Goal: Communication & Community: Answer question/provide support

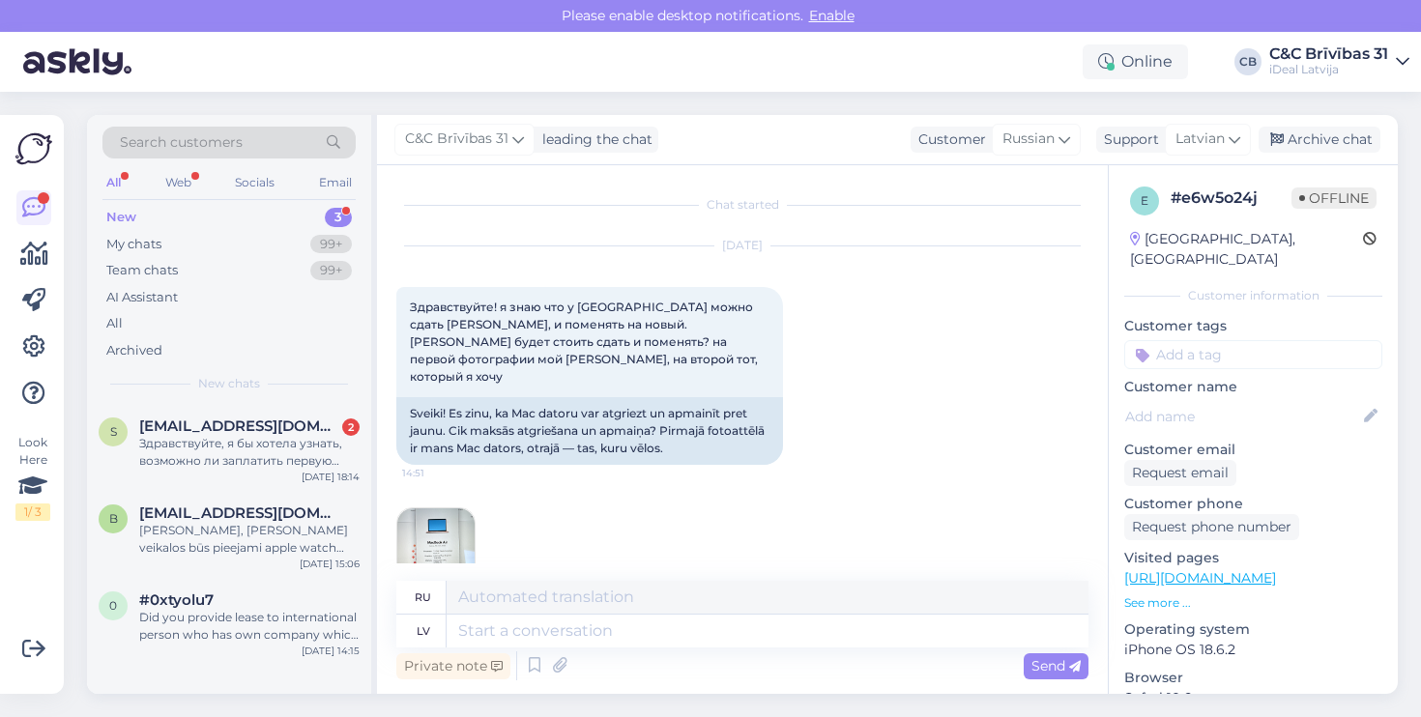
scroll to position [468, 0]
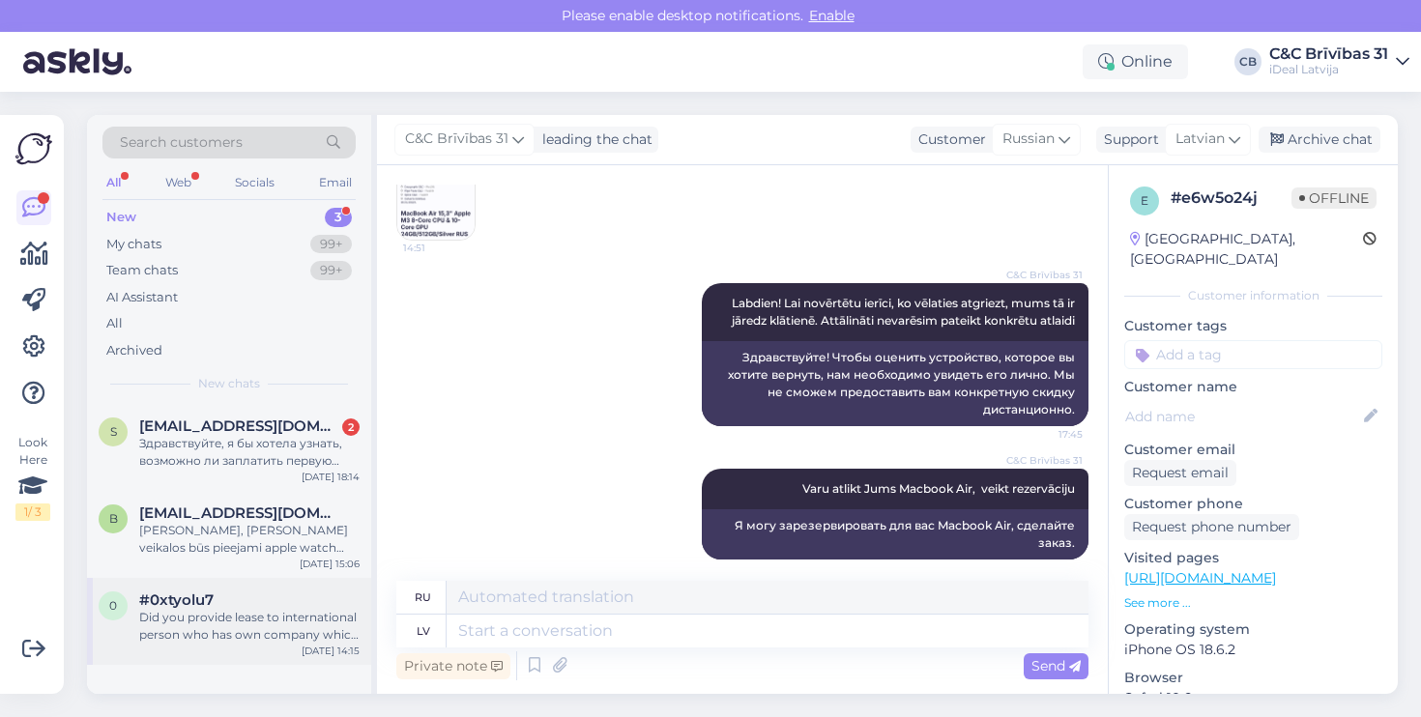
click at [298, 602] on div "#0xtyolu7" at bounding box center [249, 600] width 220 height 17
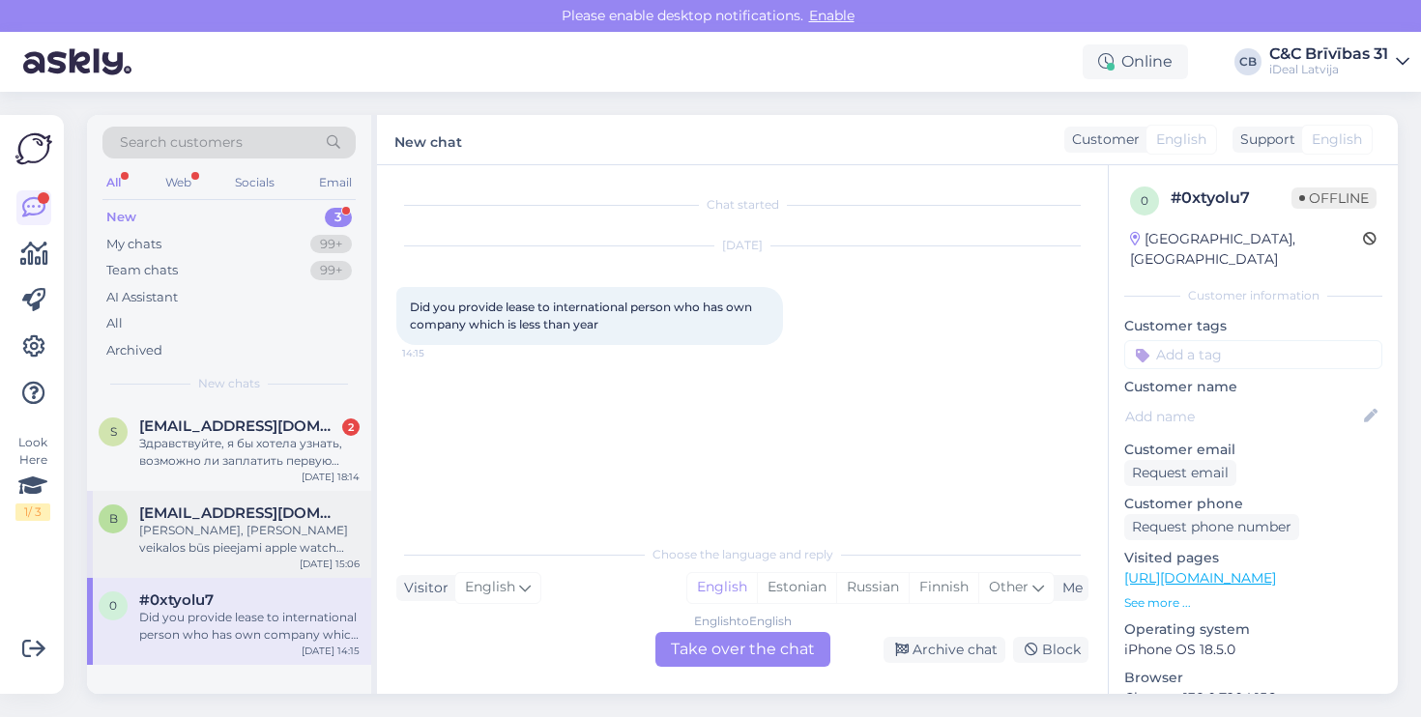
click at [265, 540] on div "[PERSON_NAME], vai jūsu veikalos būs pieejami apple watch series 10 ar zelta ap…" at bounding box center [249, 539] width 220 height 35
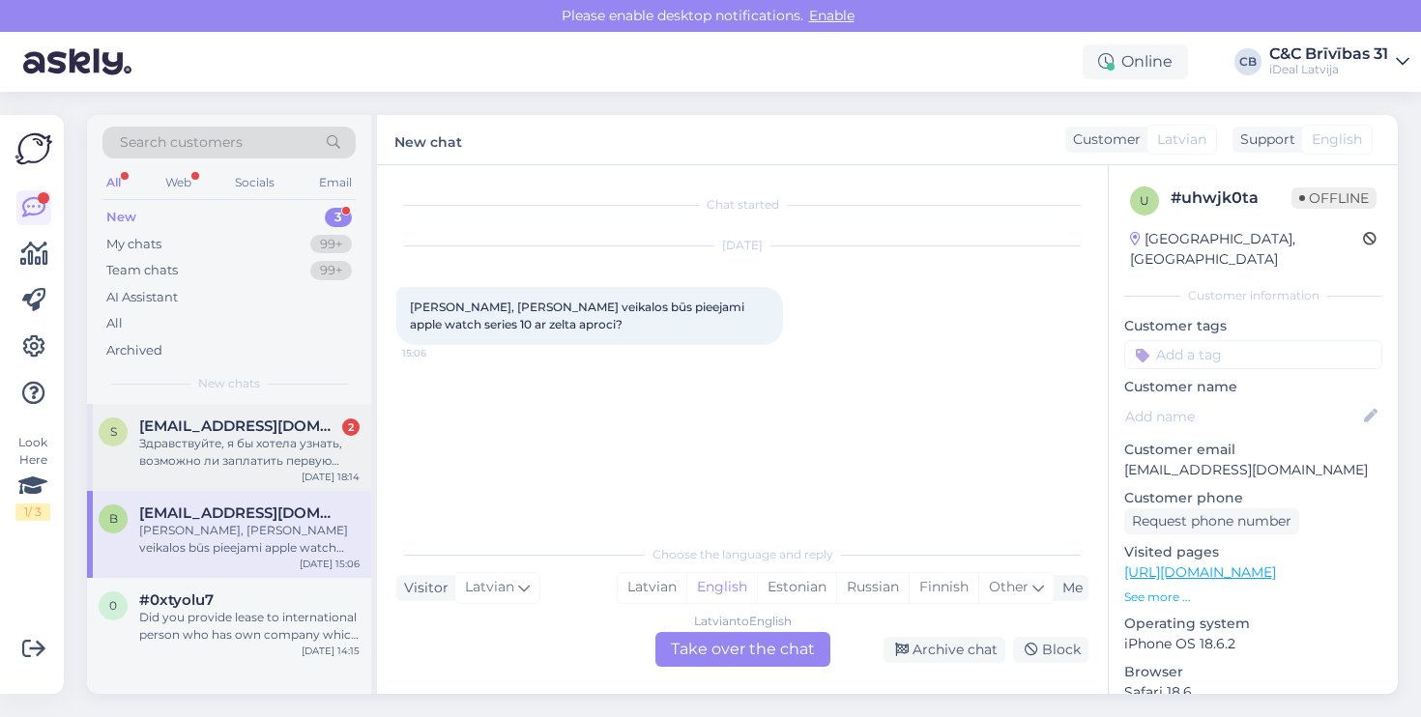
click at [268, 468] on div "s starrylitb@gmail.com 2 Здравствуйте, я бы хотела узнать, возможно ли заплатит…" at bounding box center [229, 447] width 284 height 87
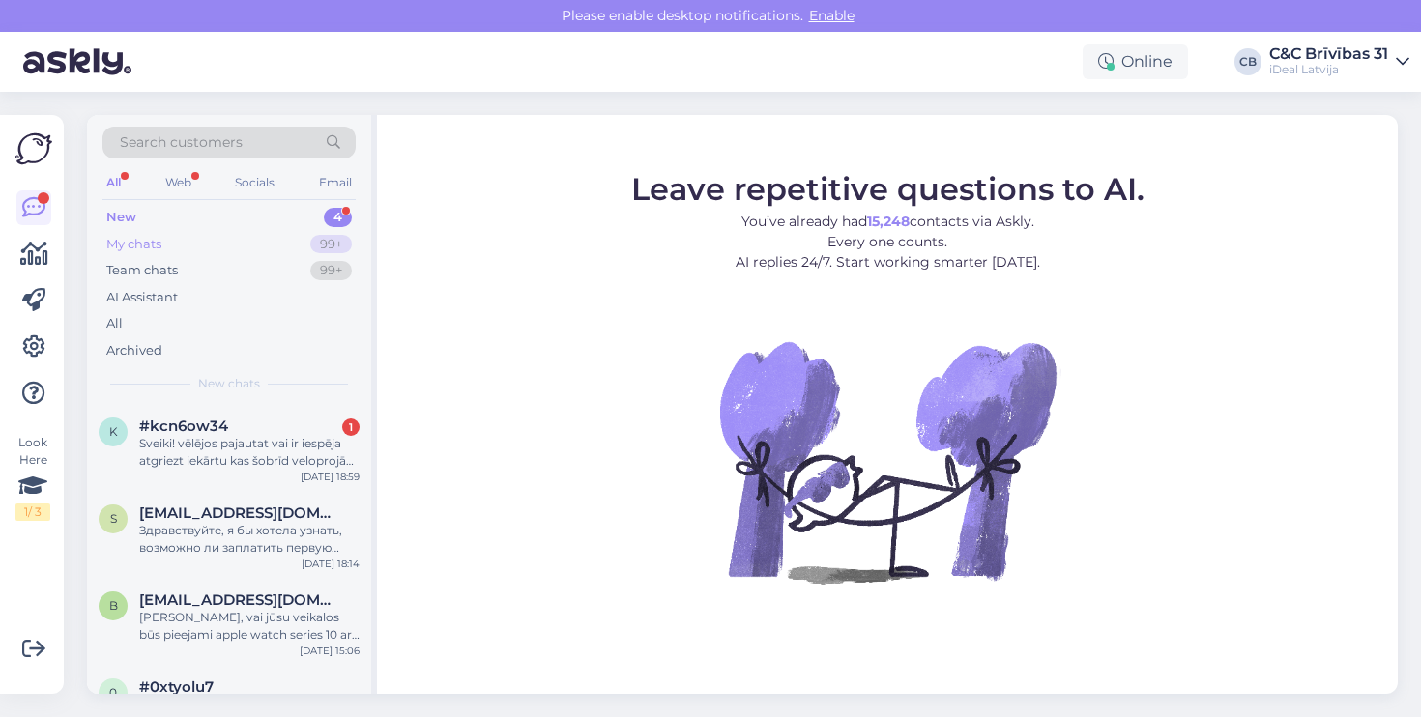
click at [230, 246] on div "My chats 99+" at bounding box center [228, 244] width 253 height 27
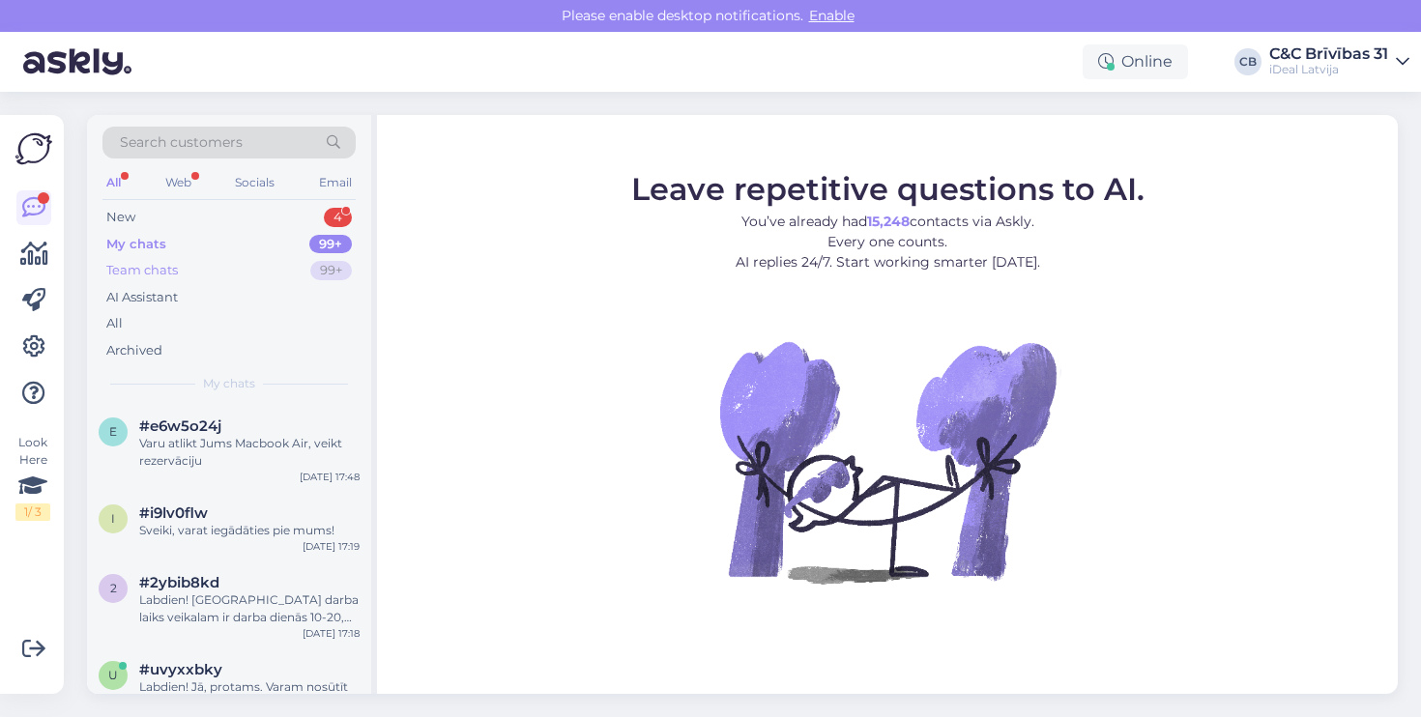
click at [229, 258] on div "Team chats 99+" at bounding box center [228, 270] width 253 height 27
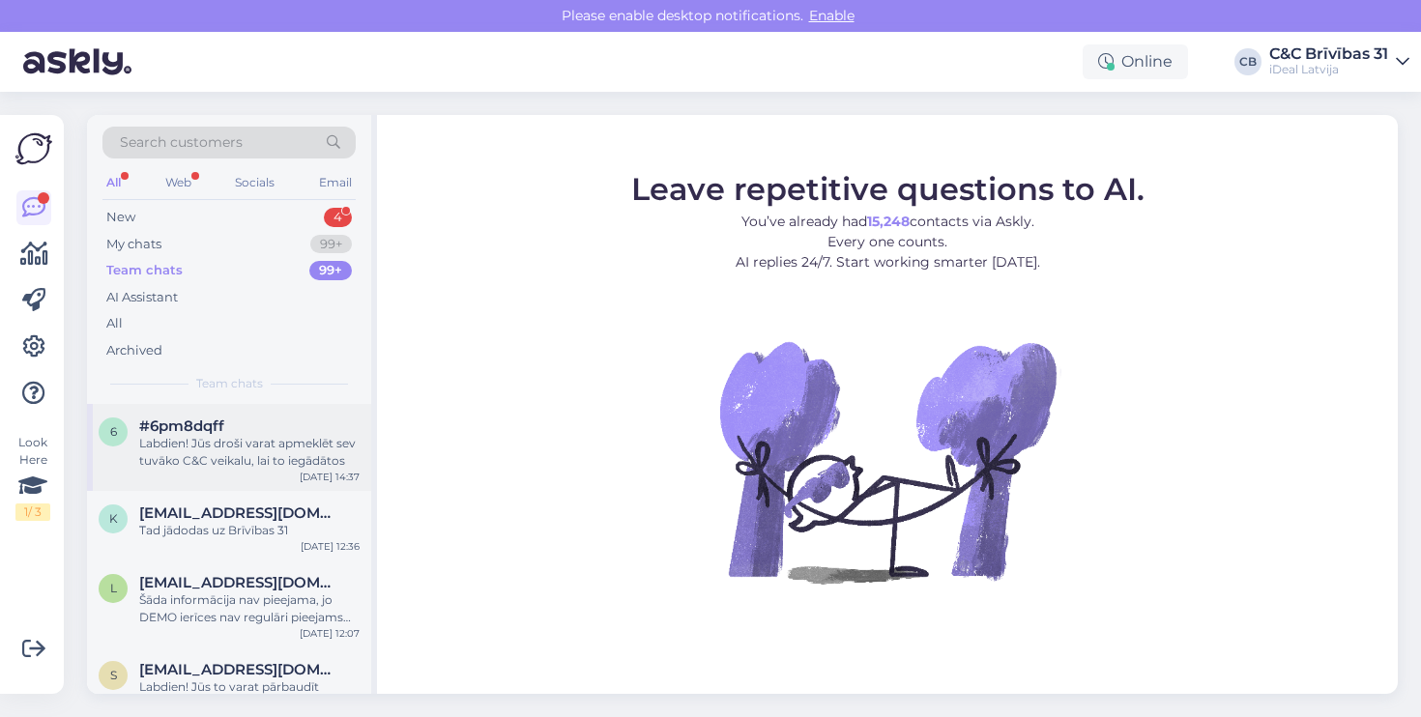
click at [237, 445] on div "Labdien! Jūs droši varat apmeklēt sev tuvāko C&C veikalu, lai to iegādātos" at bounding box center [249, 452] width 220 height 35
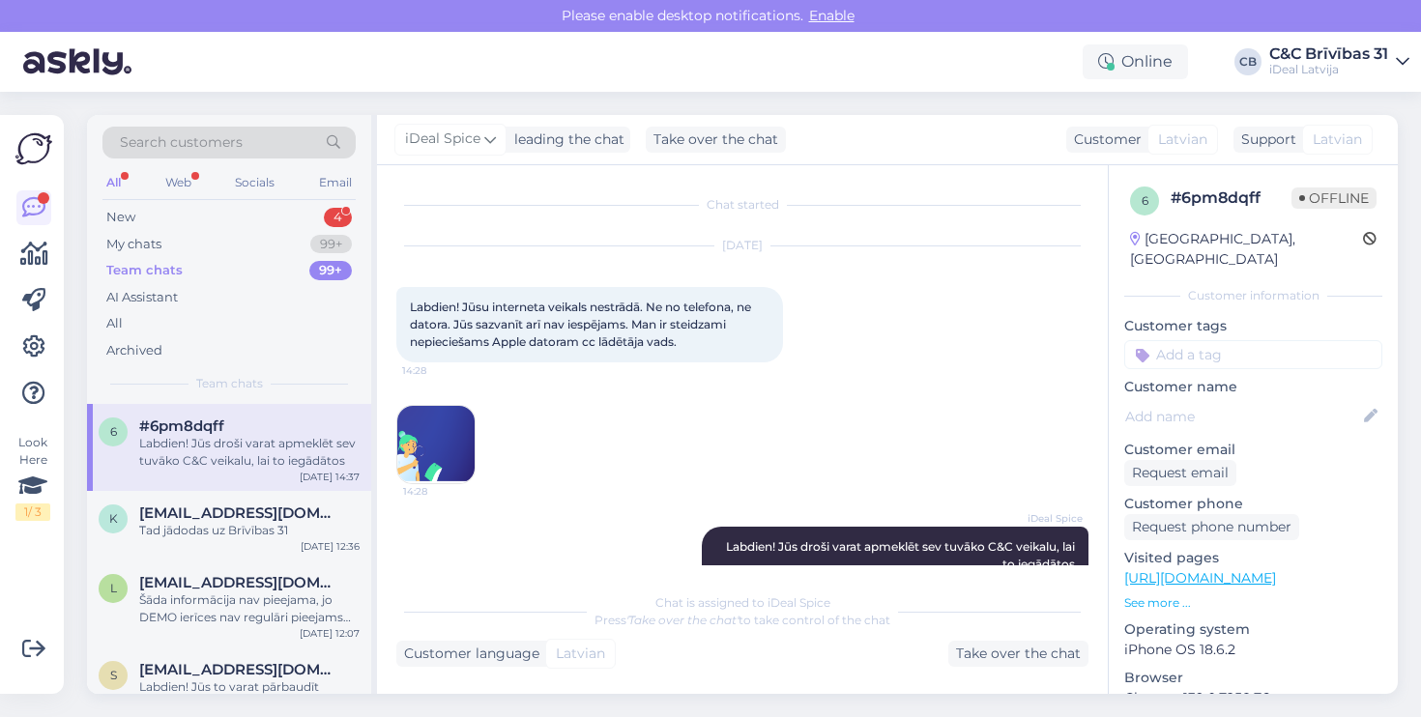
scroll to position [41, 0]
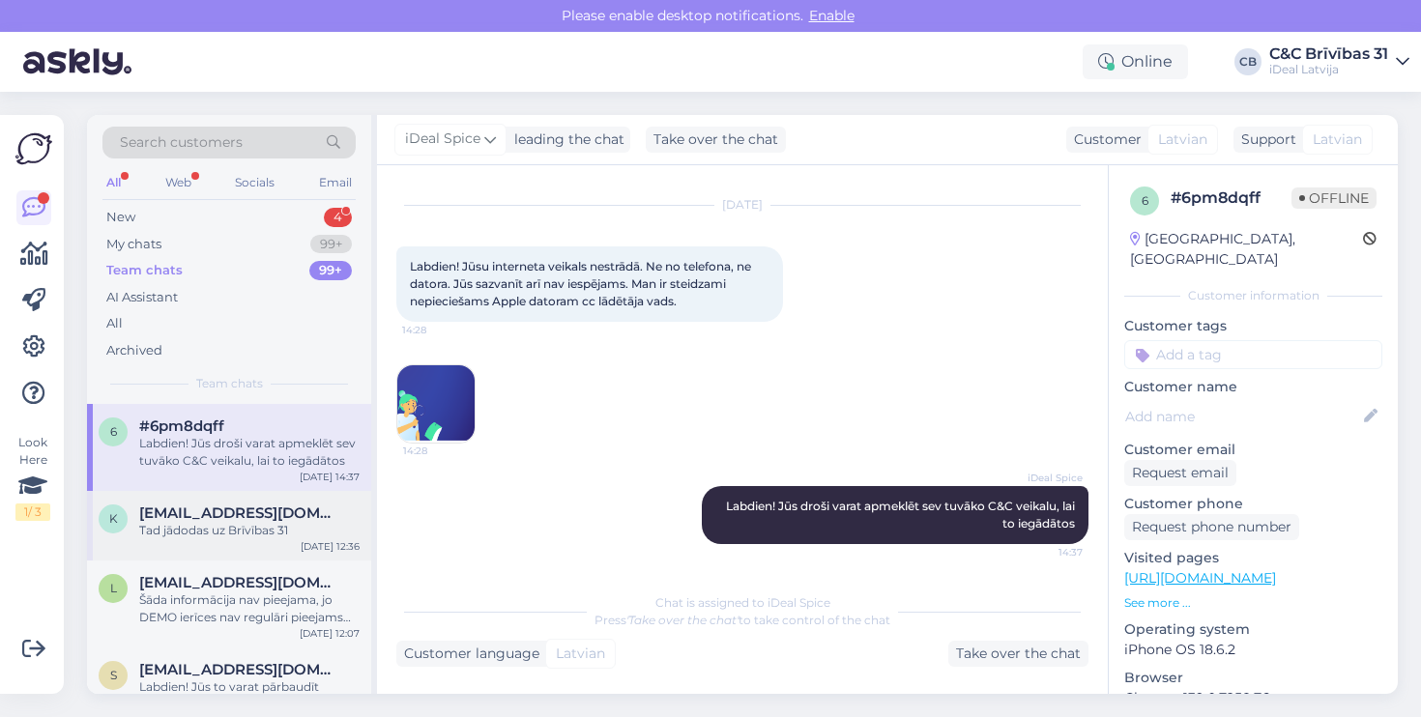
click at [232, 507] on span "[EMAIL_ADDRESS][DOMAIN_NAME]" at bounding box center [239, 513] width 201 height 17
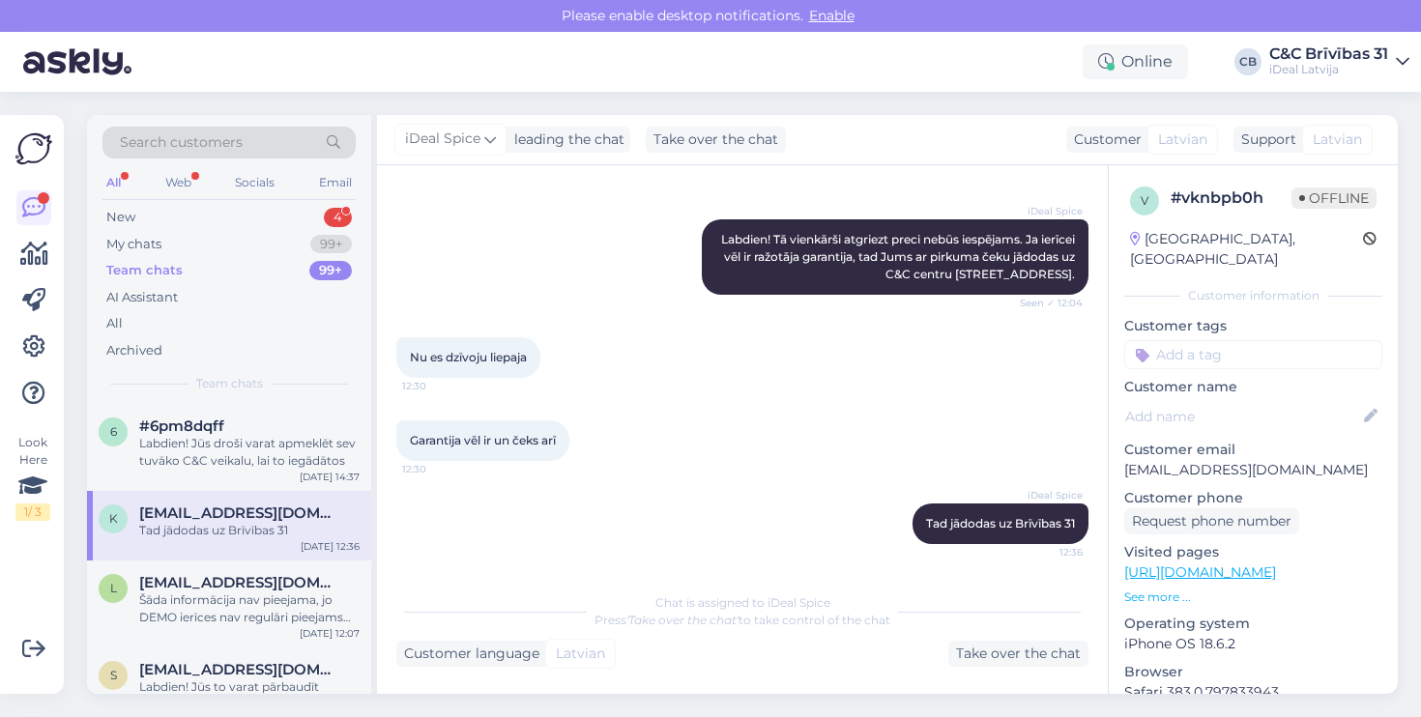
scroll to position [358, 0]
click at [178, 178] on div "Web" at bounding box center [178, 182] width 34 height 25
click at [131, 172] on div "All Web Socials Email" at bounding box center [228, 185] width 253 height 30
click at [128, 172] on div "All Web Socials Email" at bounding box center [228, 185] width 253 height 30
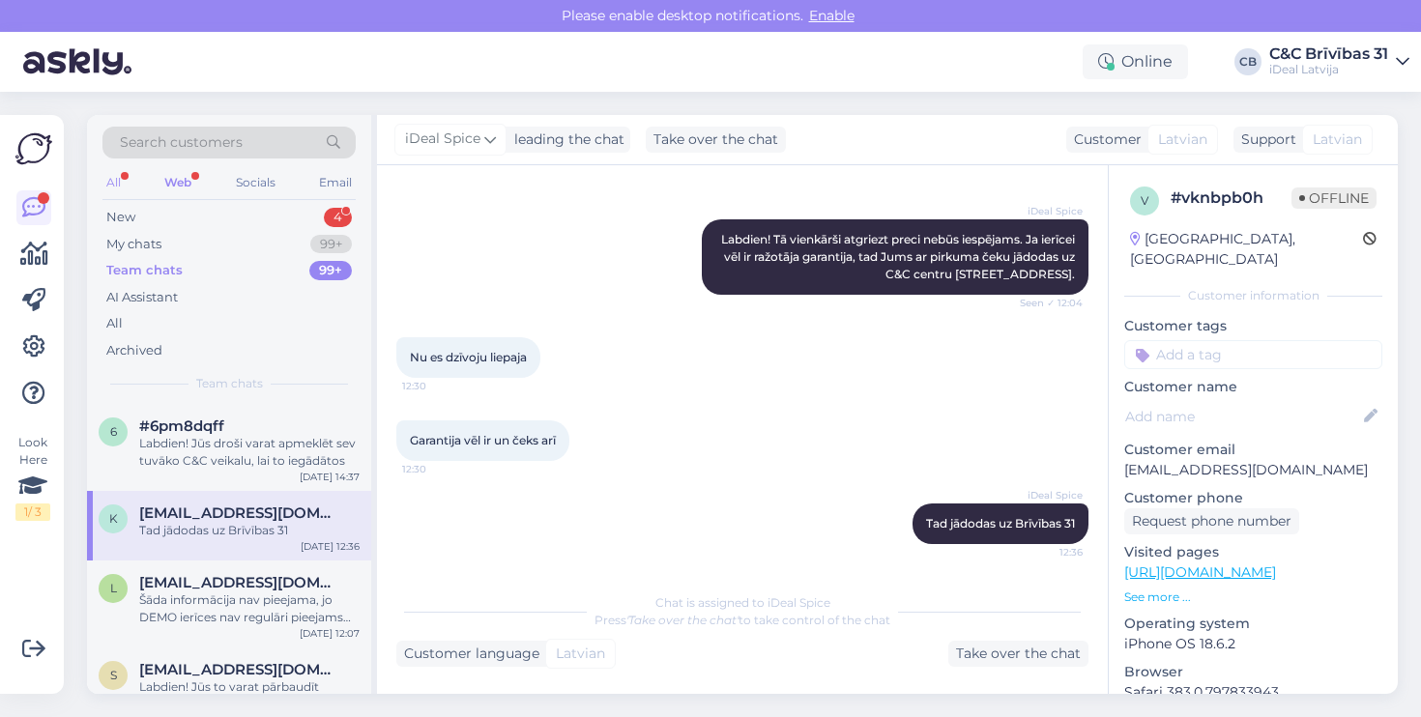
click at [114, 179] on div "All" at bounding box center [113, 182] width 22 height 25
